Goal: Transaction & Acquisition: Purchase product/service

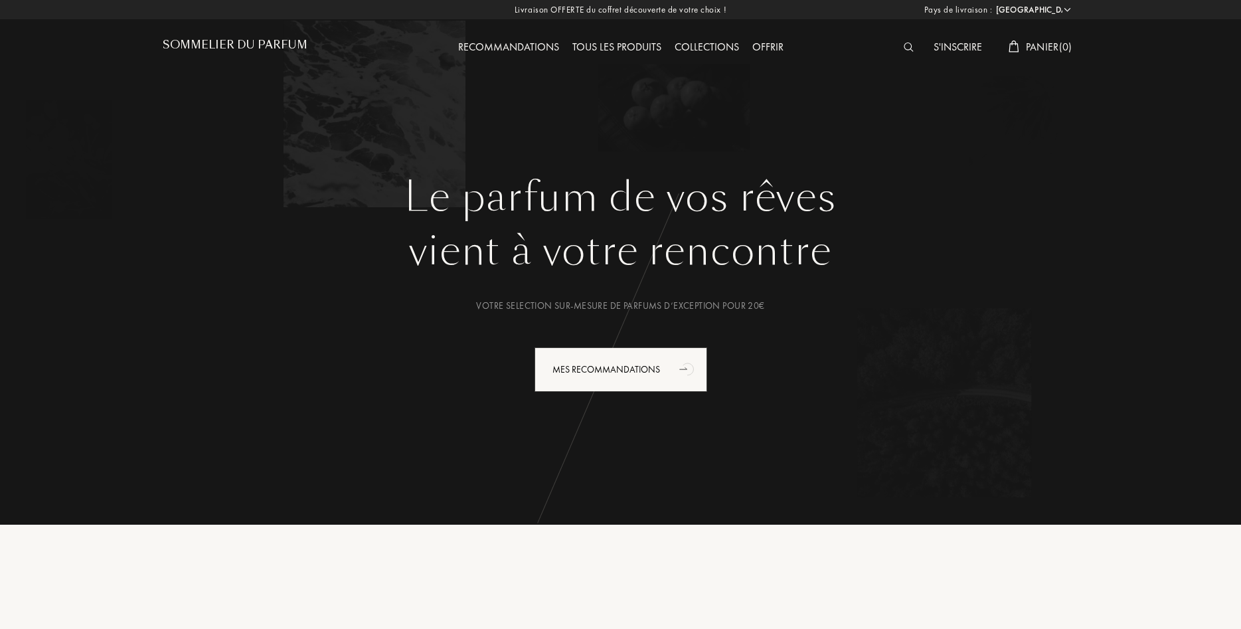
select select "FR"
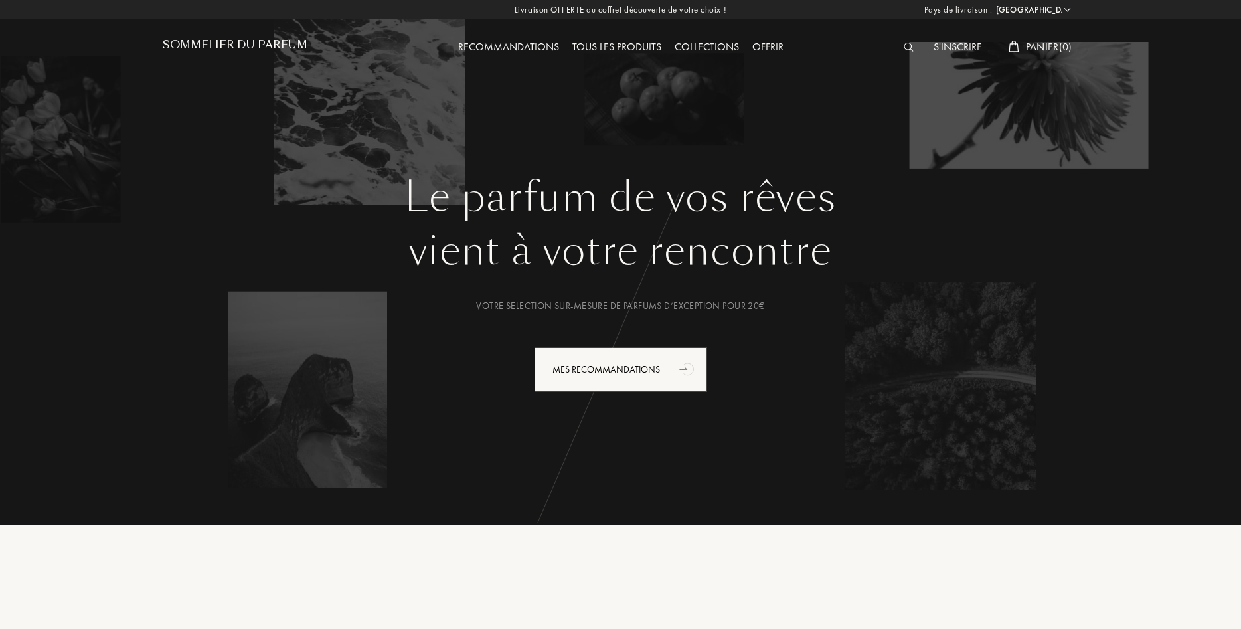
click at [899, 50] on div at bounding box center [912, 47] width 30 height 17
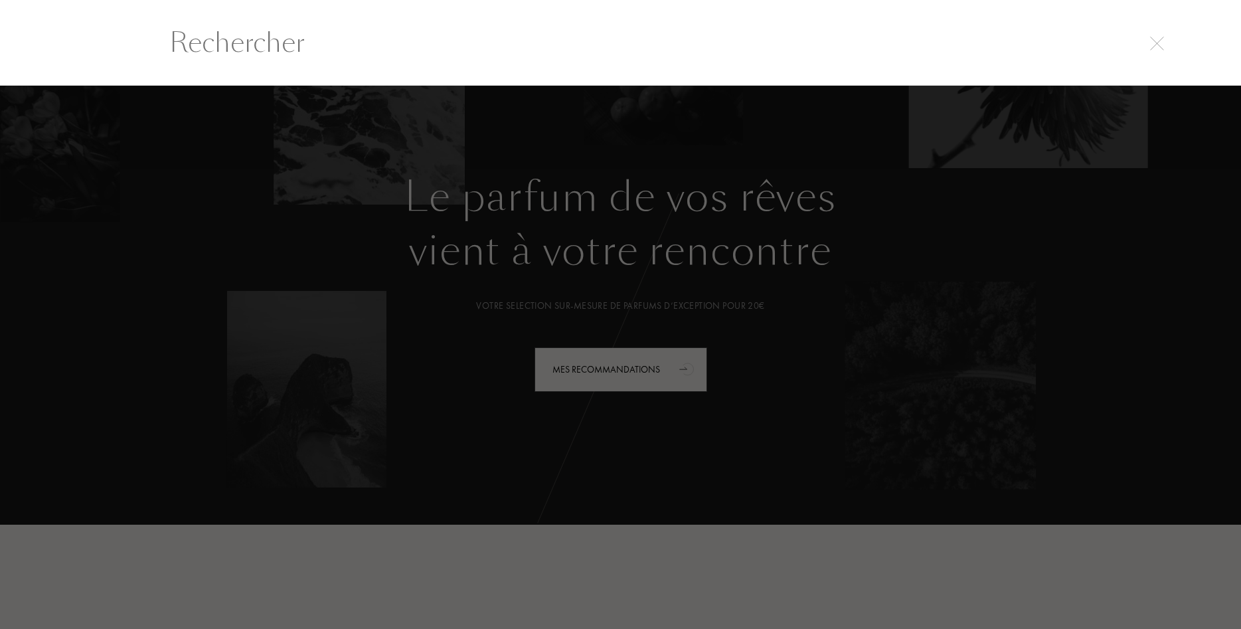
click at [907, 47] on input "text" at bounding box center [621, 43] width 956 height 40
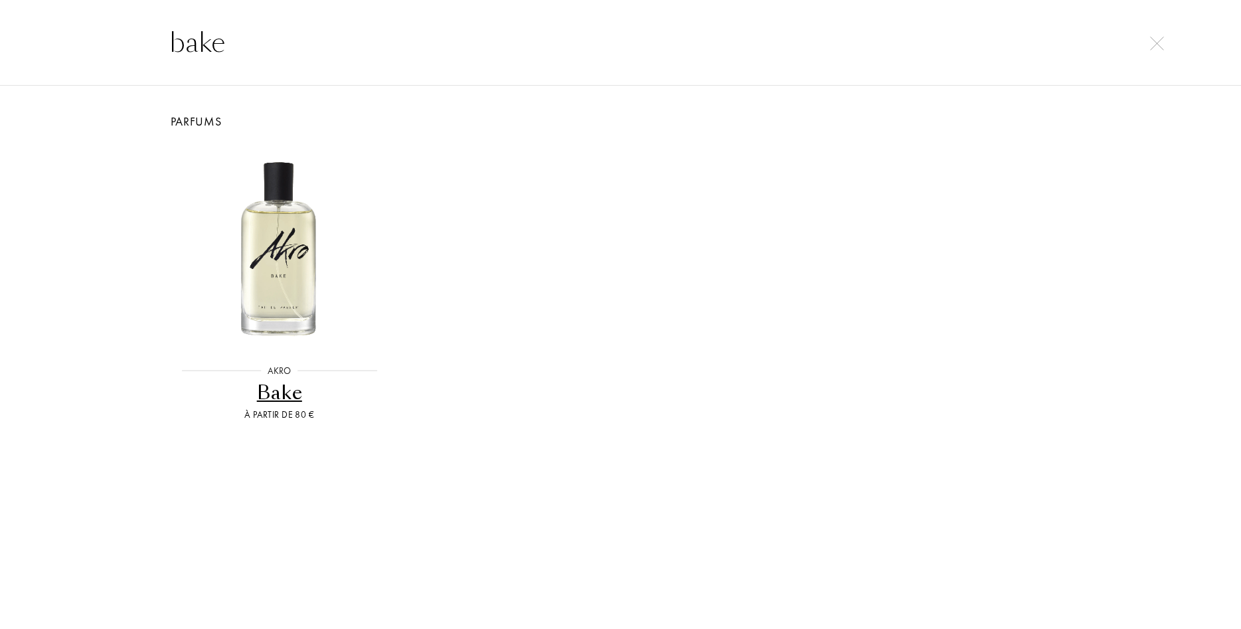
type input "bake"
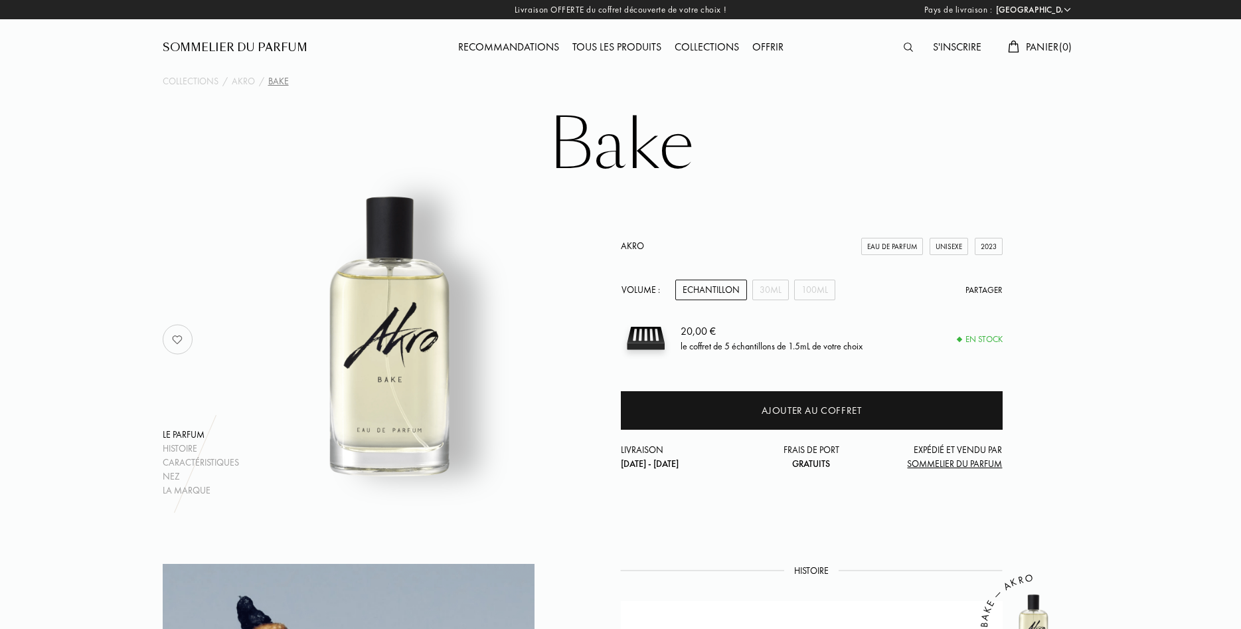
select select "FR"
click at [779, 295] on div "30mL" at bounding box center [770, 289] width 37 height 21
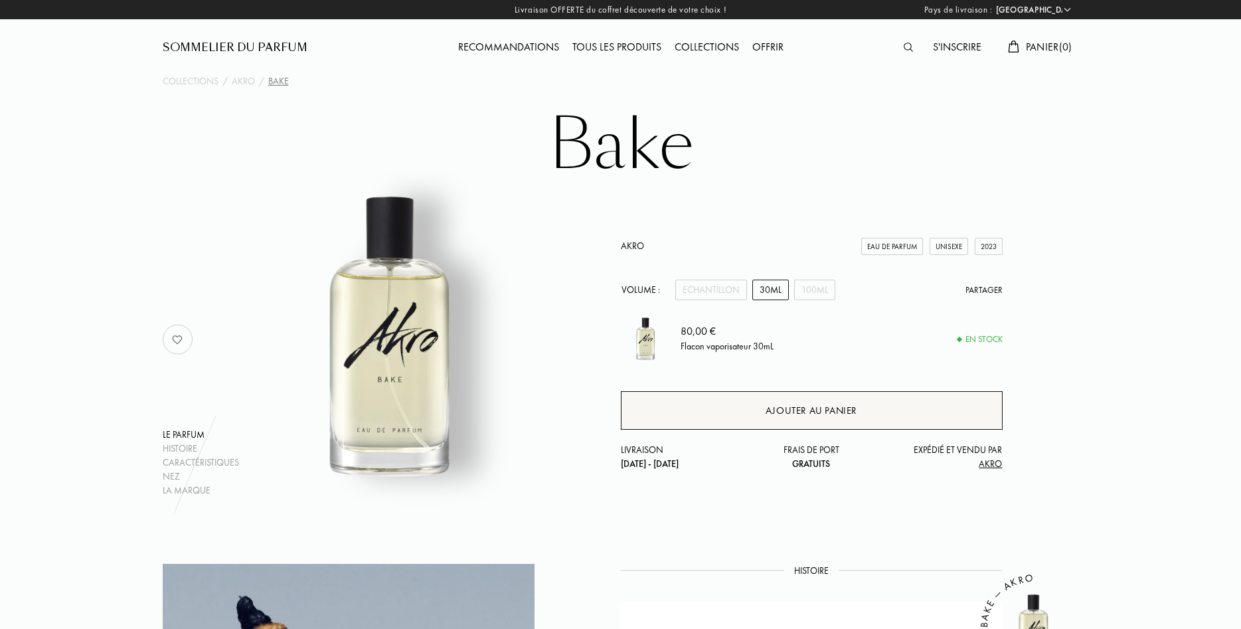
click at [790, 412] on div "Ajouter au panier" at bounding box center [811, 410] width 92 height 15
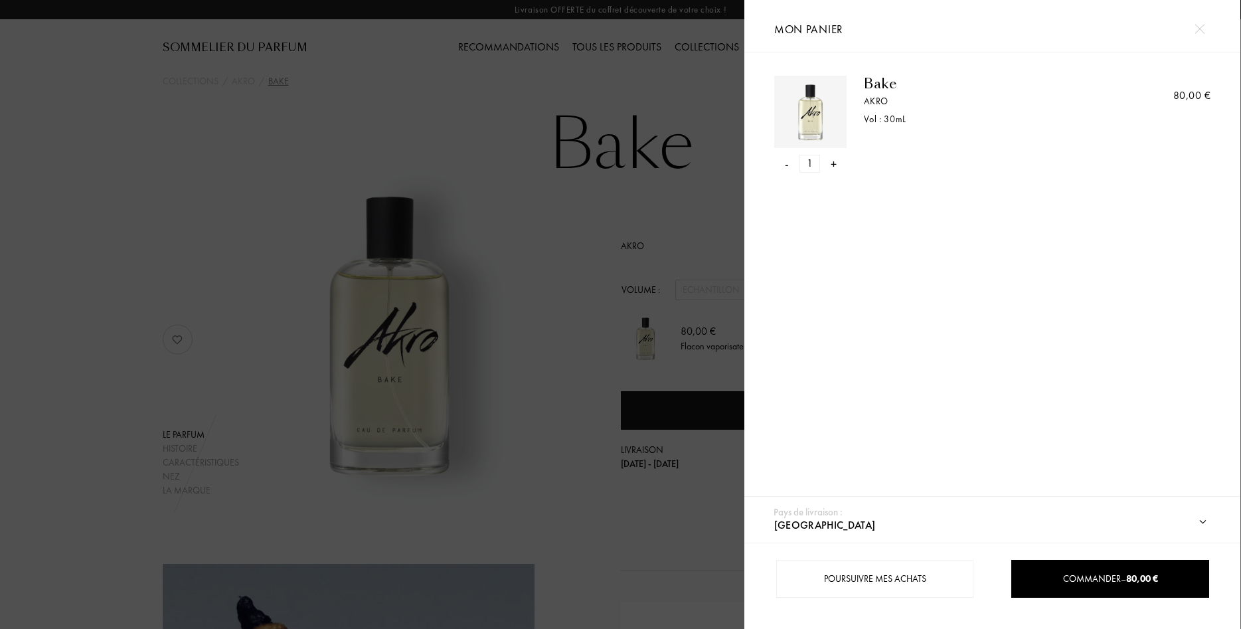
click at [701, 233] on div at bounding box center [372, 314] width 744 height 629
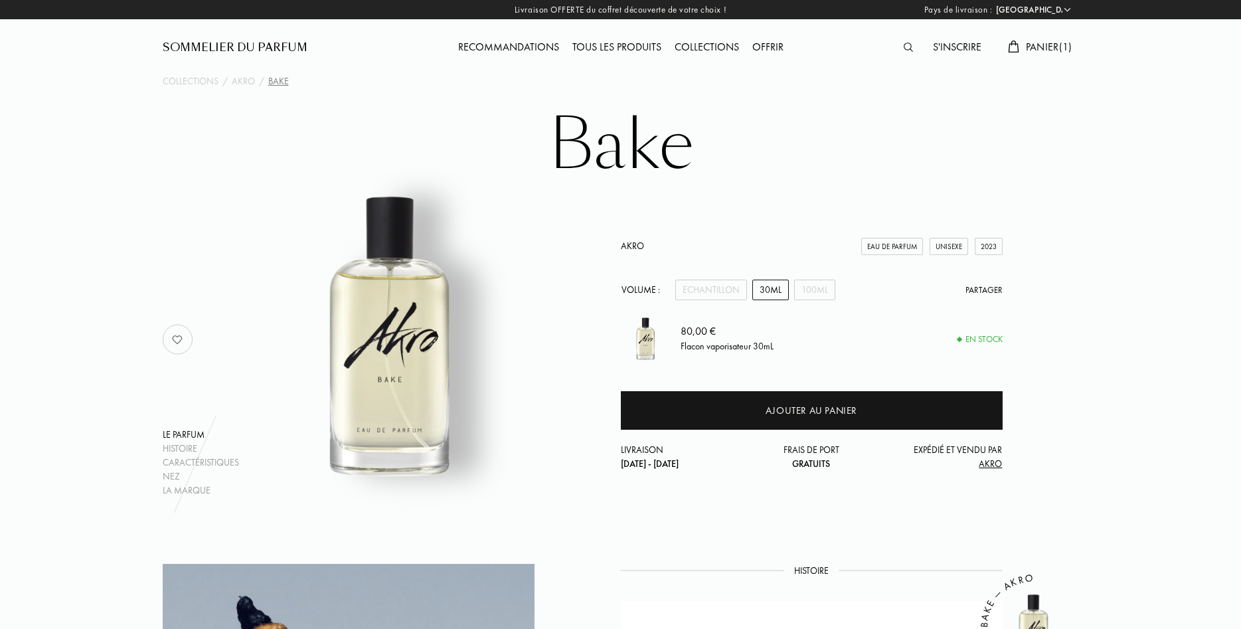
click at [584, 49] on div "Tous les produits" at bounding box center [617, 47] width 102 height 17
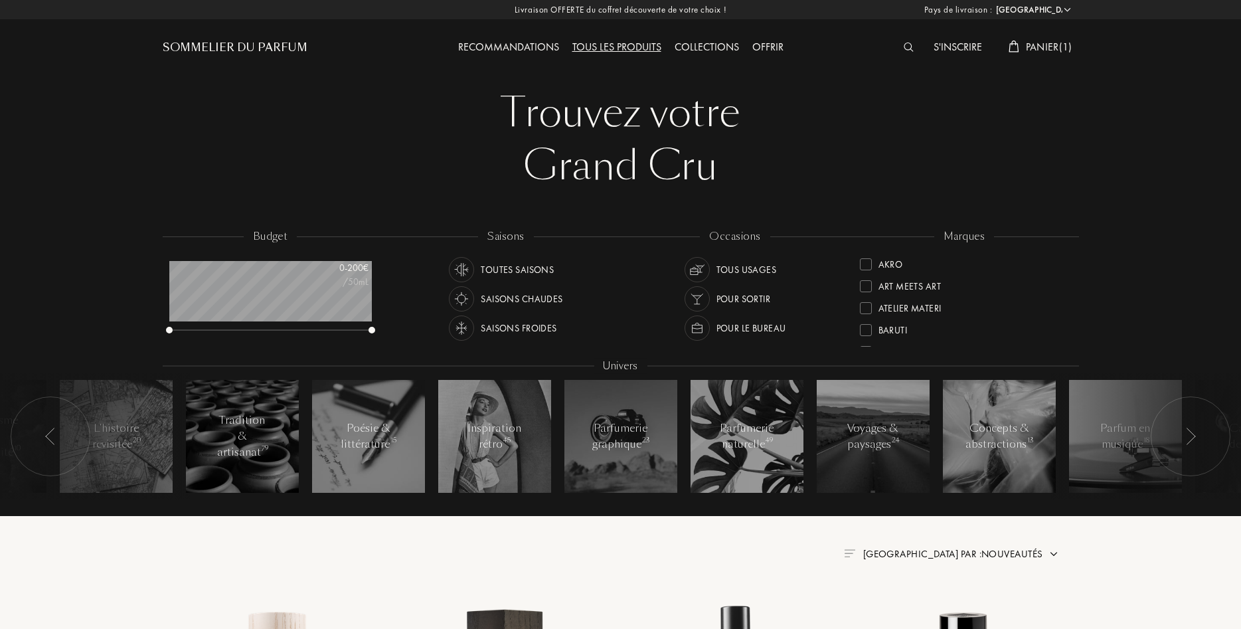
select select "FR"
click at [214, 42] on div "Sommelier du Parfum" at bounding box center [235, 48] width 145 height 16
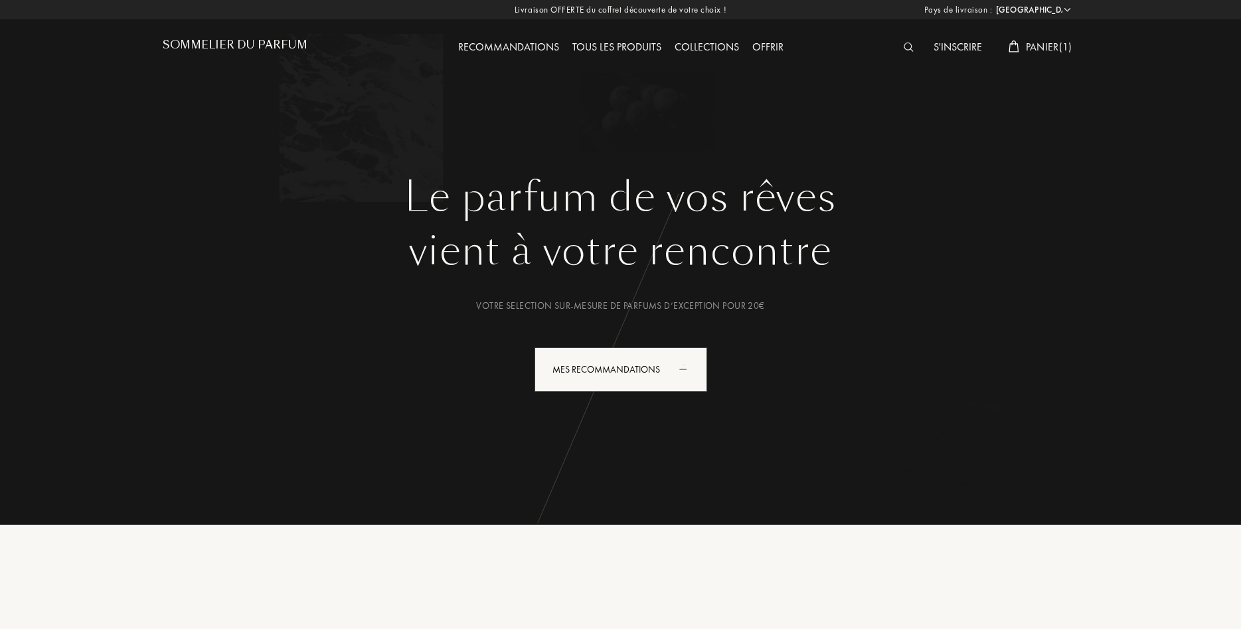
select select "FR"
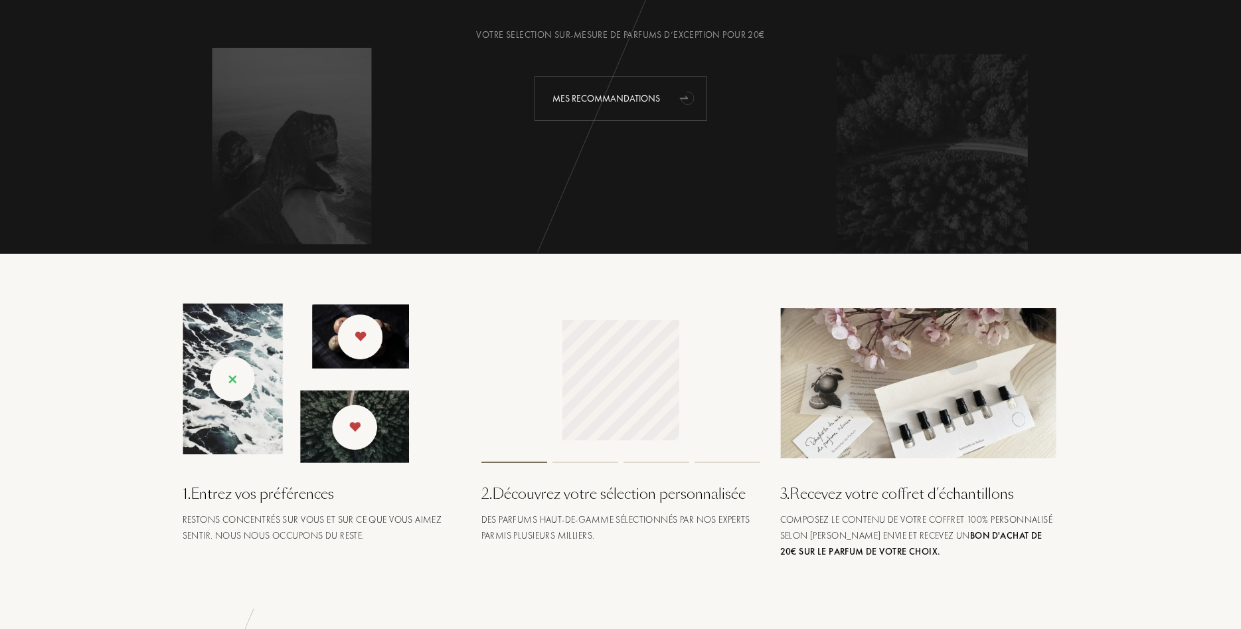
click at [654, 102] on div "Mes Recommandations" at bounding box center [620, 98] width 173 height 44
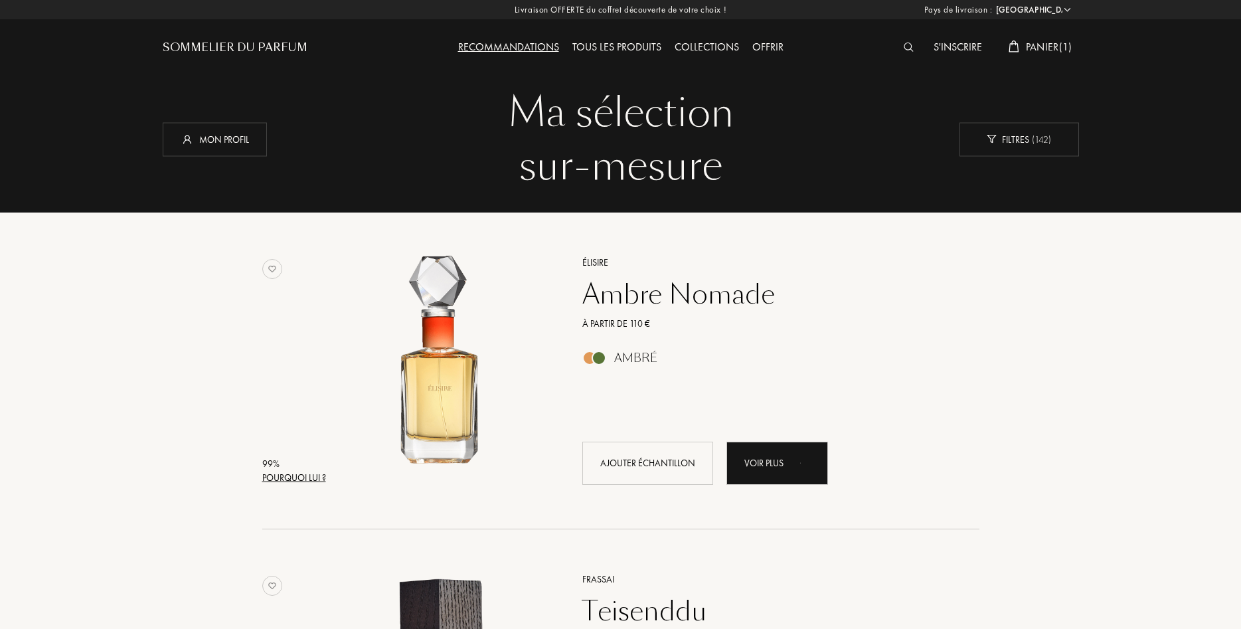
select select "FR"
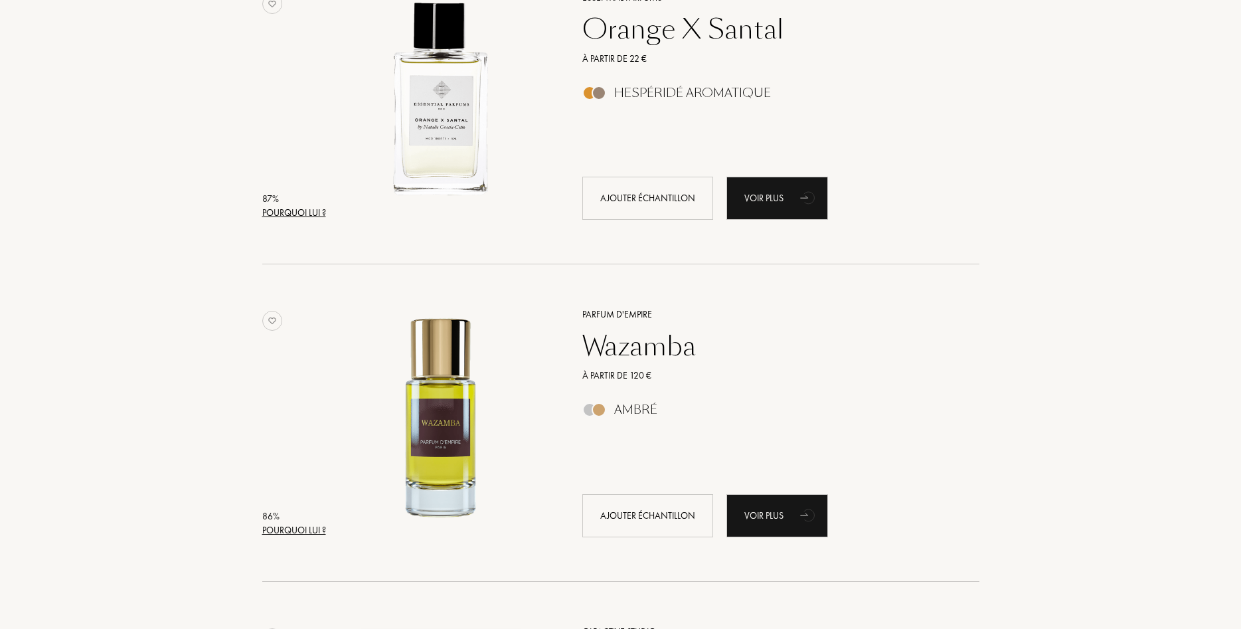
scroll to position [2370, 0]
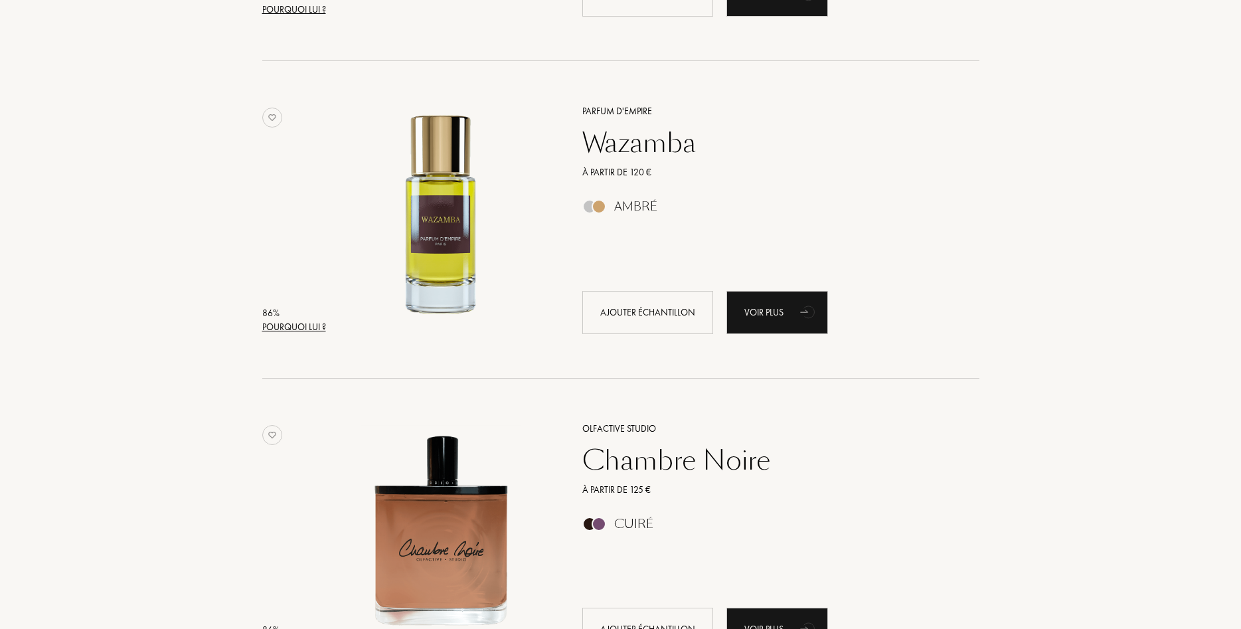
click at [602, 143] on div "Wazamba" at bounding box center [765, 143] width 387 height 32
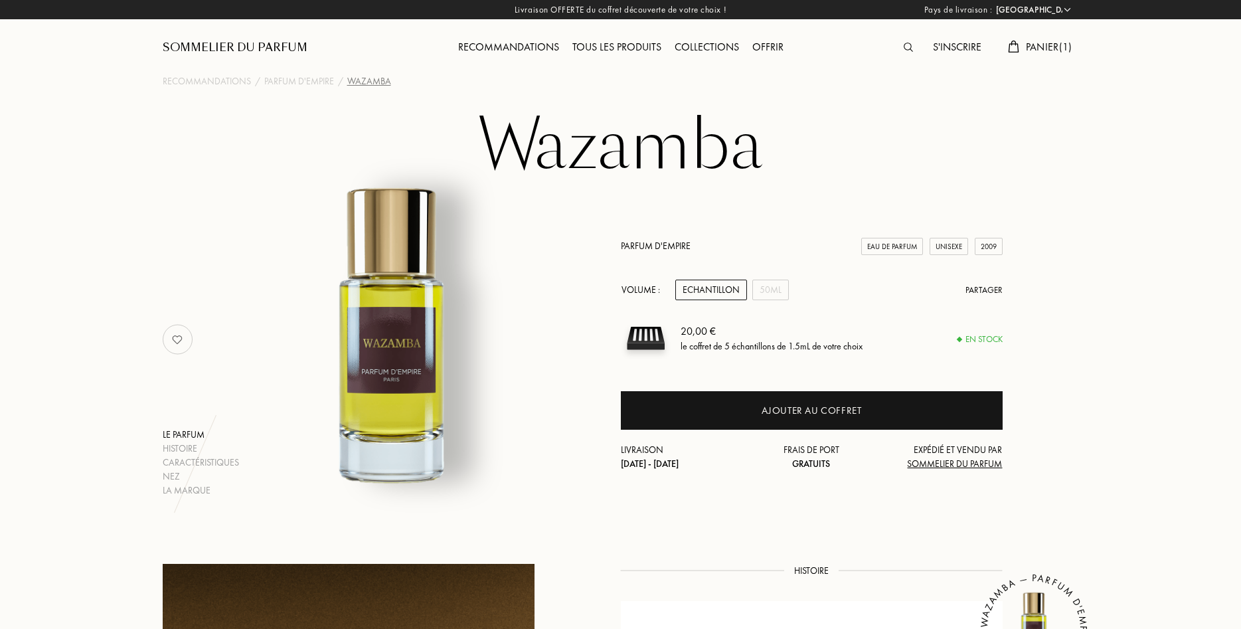
select select "FR"
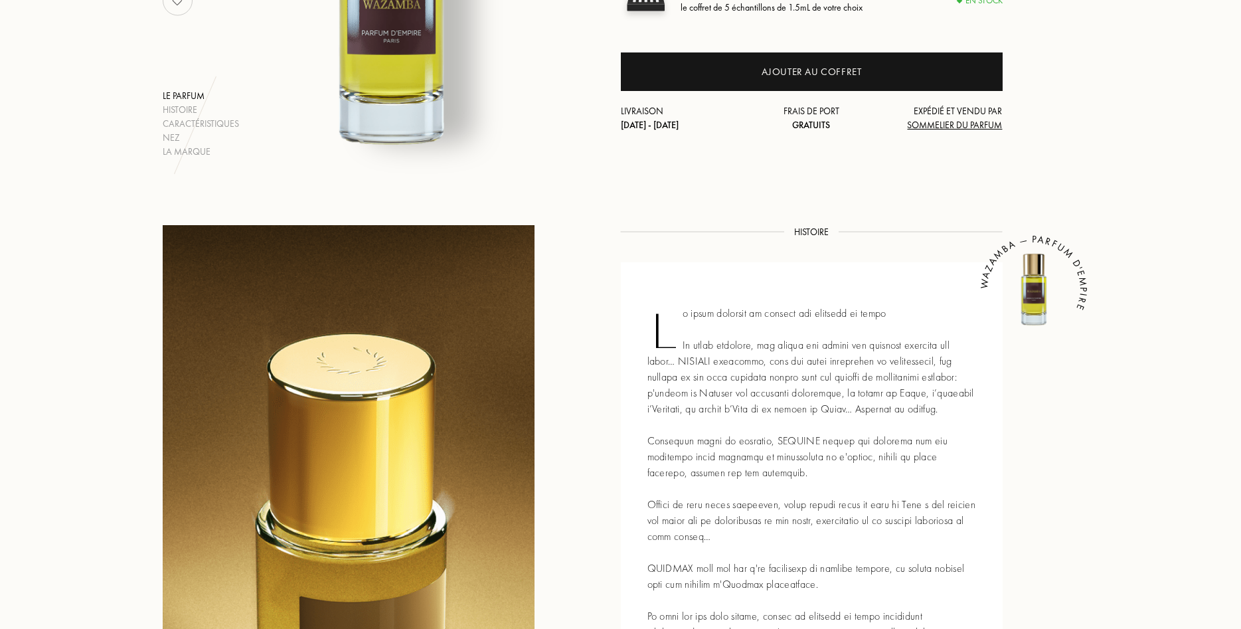
scroll to position [542, 0]
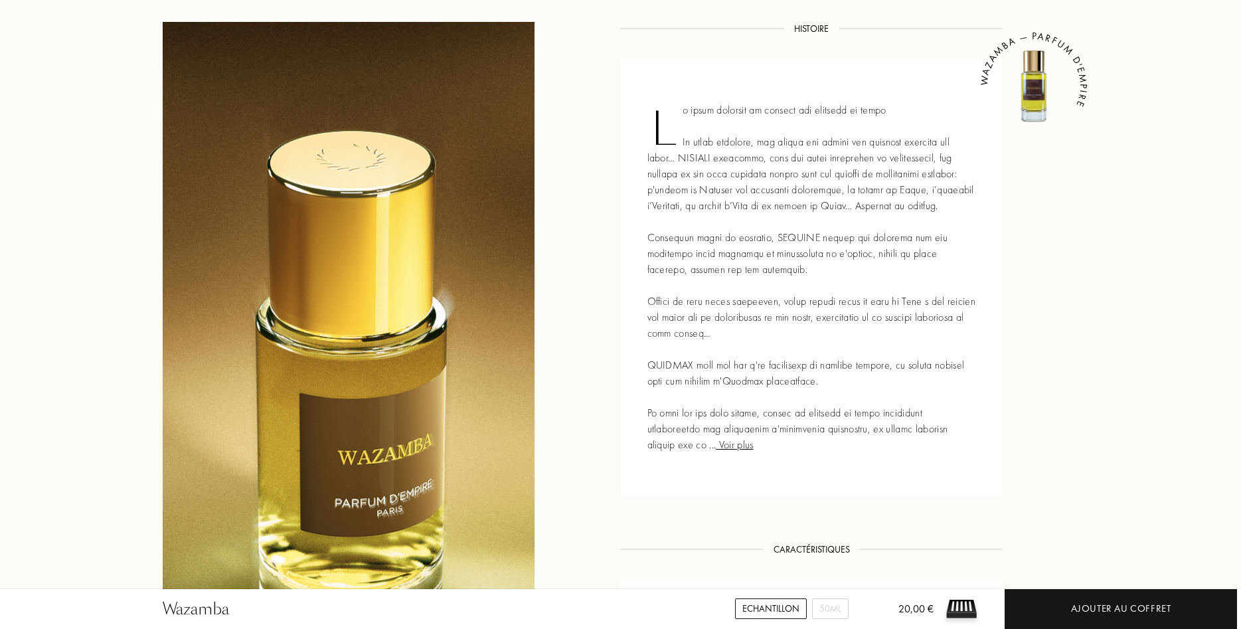
click at [728, 449] on span "Voir plus" at bounding box center [734, 444] width 37 height 14
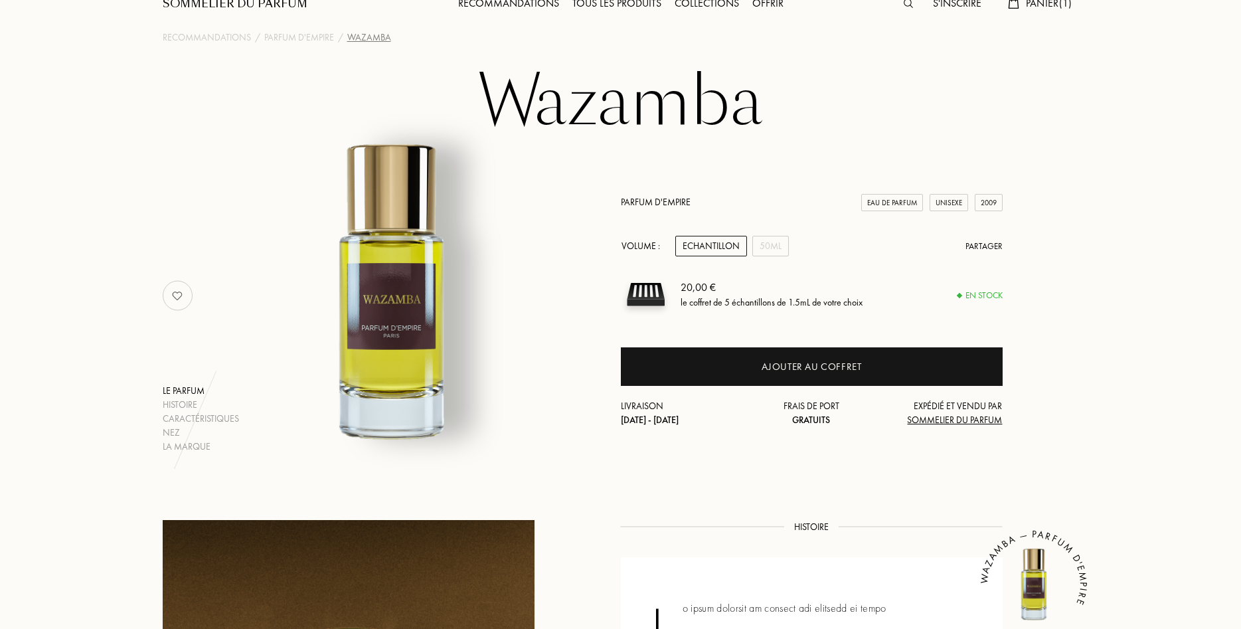
scroll to position [0, 0]
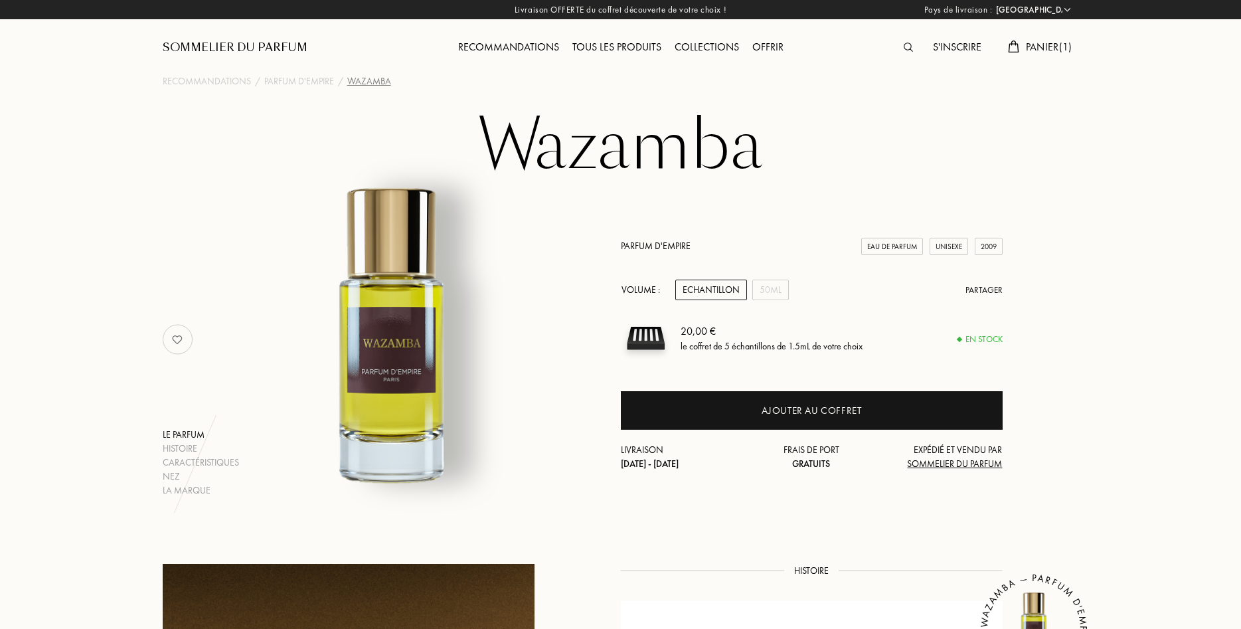
click at [1061, 39] on div "Panier ( 1 )" at bounding box center [1039, 47] width 77 height 17
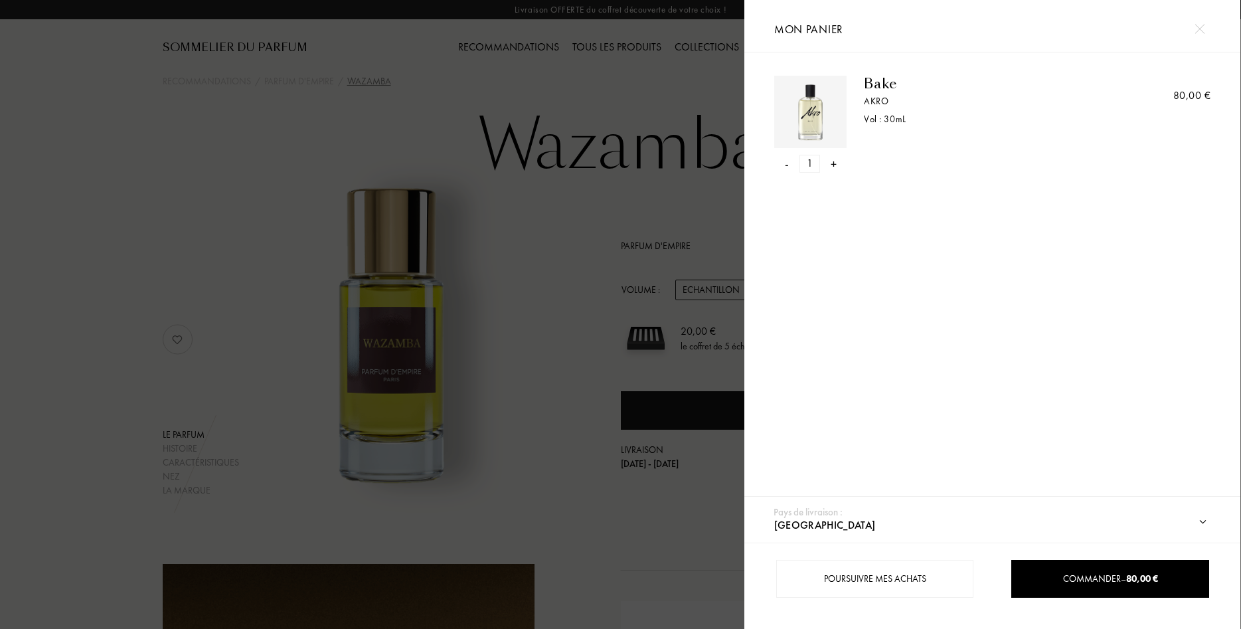
click at [654, 182] on div at bounding box center [372, 314] width 744 height 629
